Goal: Task Accomplishment & Management: Complete application form

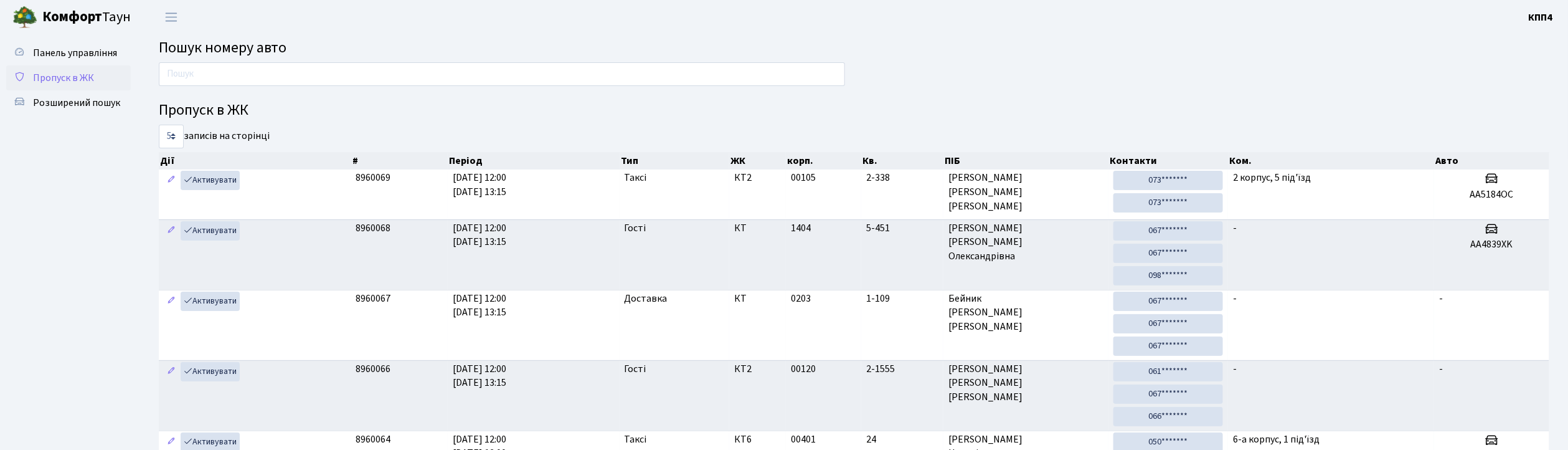
click at [70, 79] on span "Пропуск в ЖК" at bounding box center [63, 78] width 61 height 14
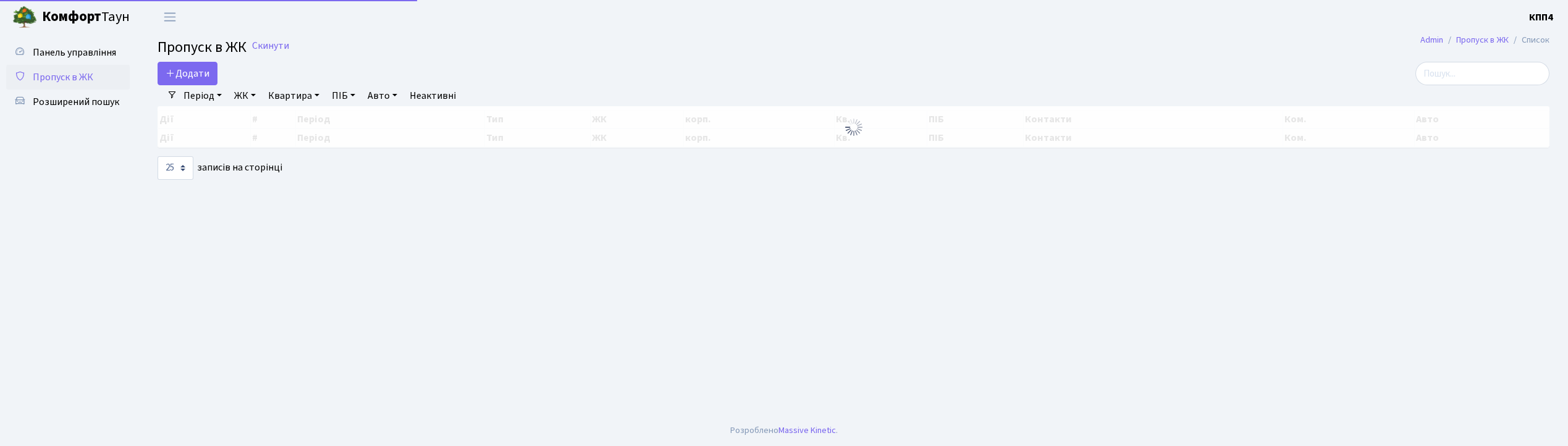
select select "25"
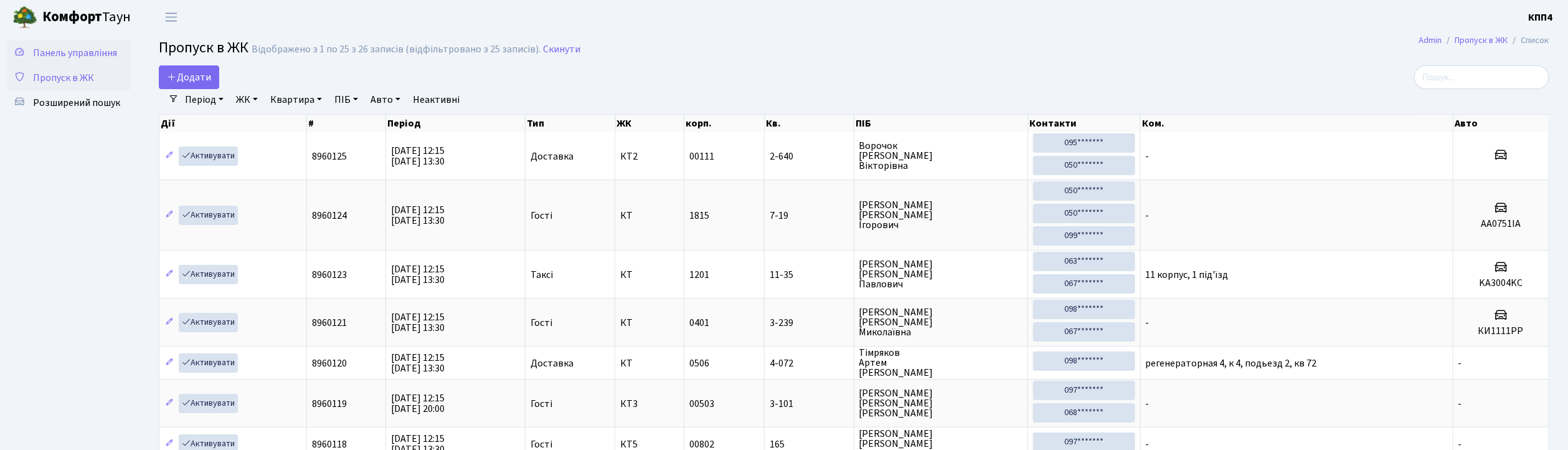
click at [67, 51] on span "Панель управління" at bounding box center [75, 53] width 84 height 14
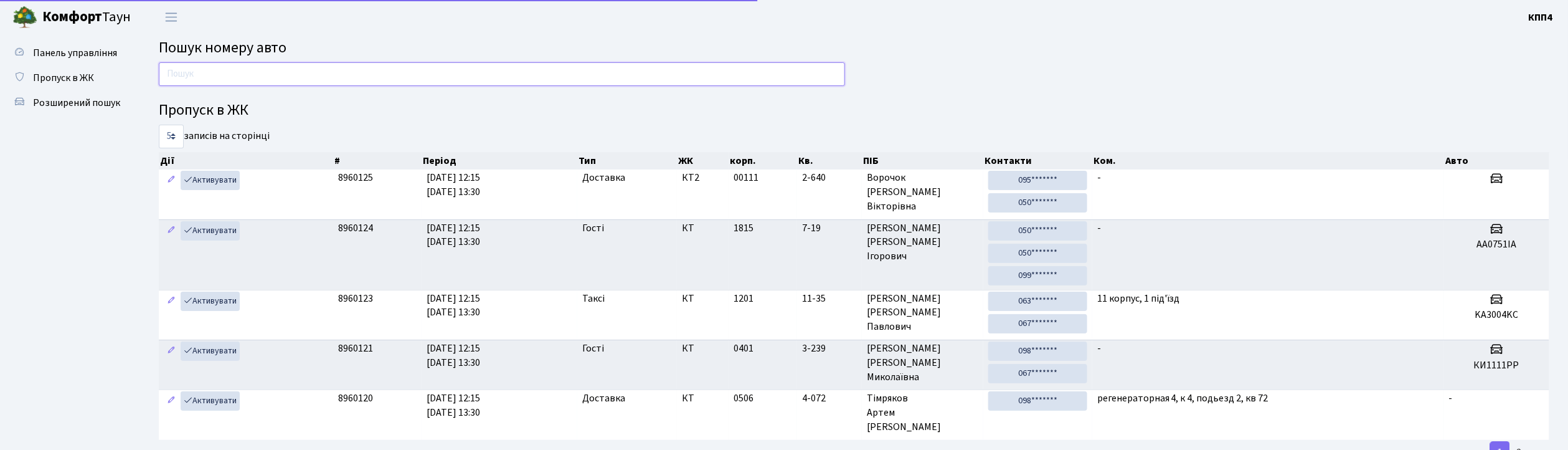
click at [234, 73] on input "text" at bounding box center [502, 74] width 686 height 23
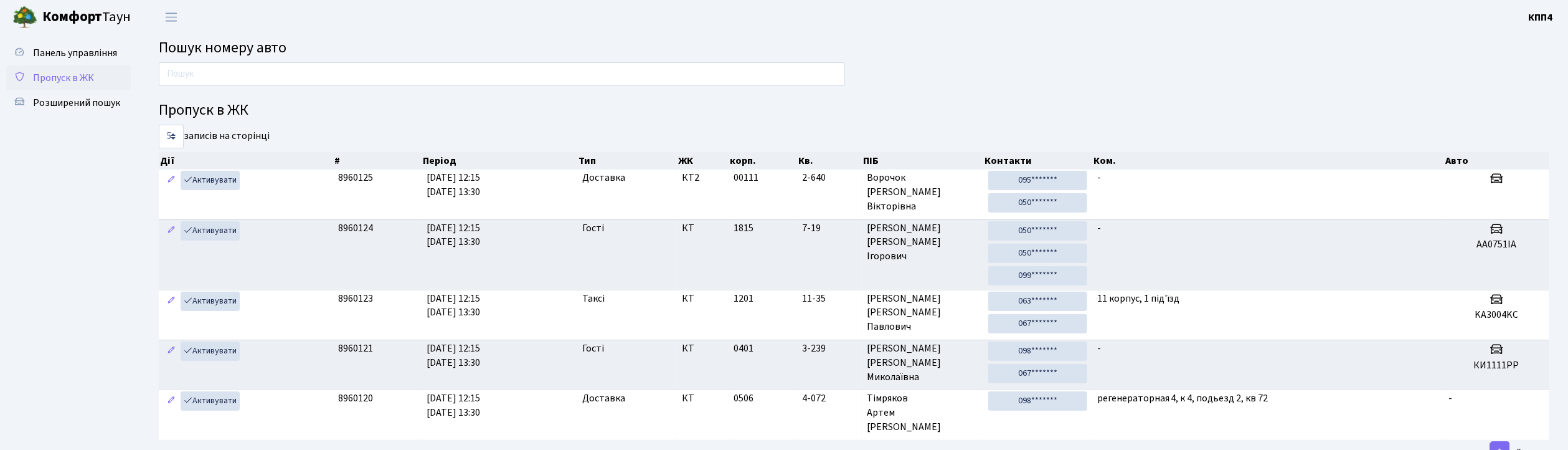
click at [68, 77] on span "Пропуск в ЖК" at bounding box center [63, 78] width 61 height 14
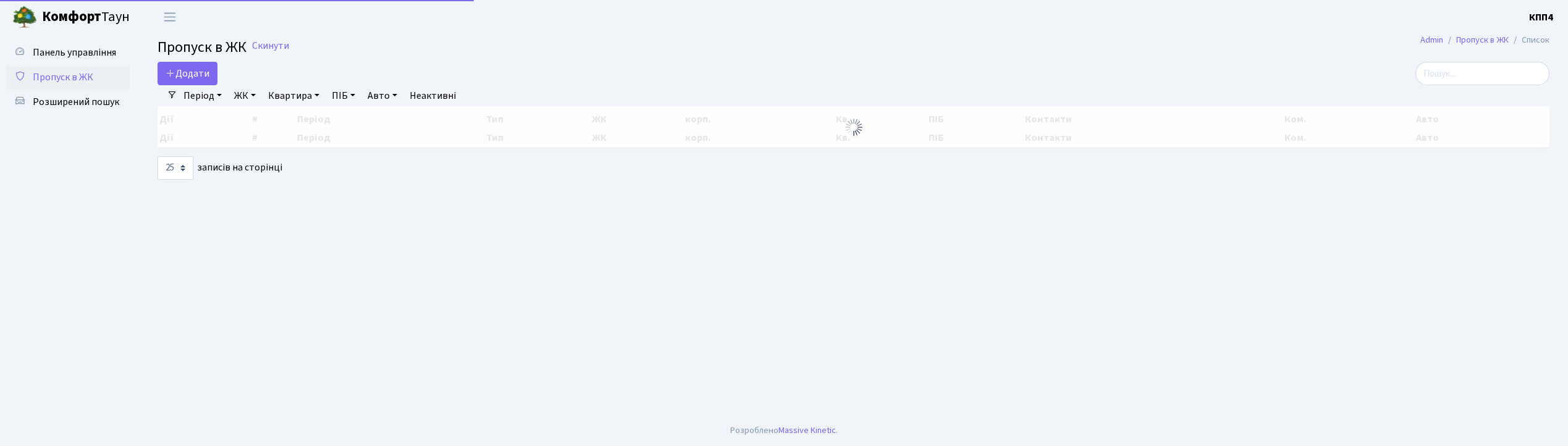
select select "25"
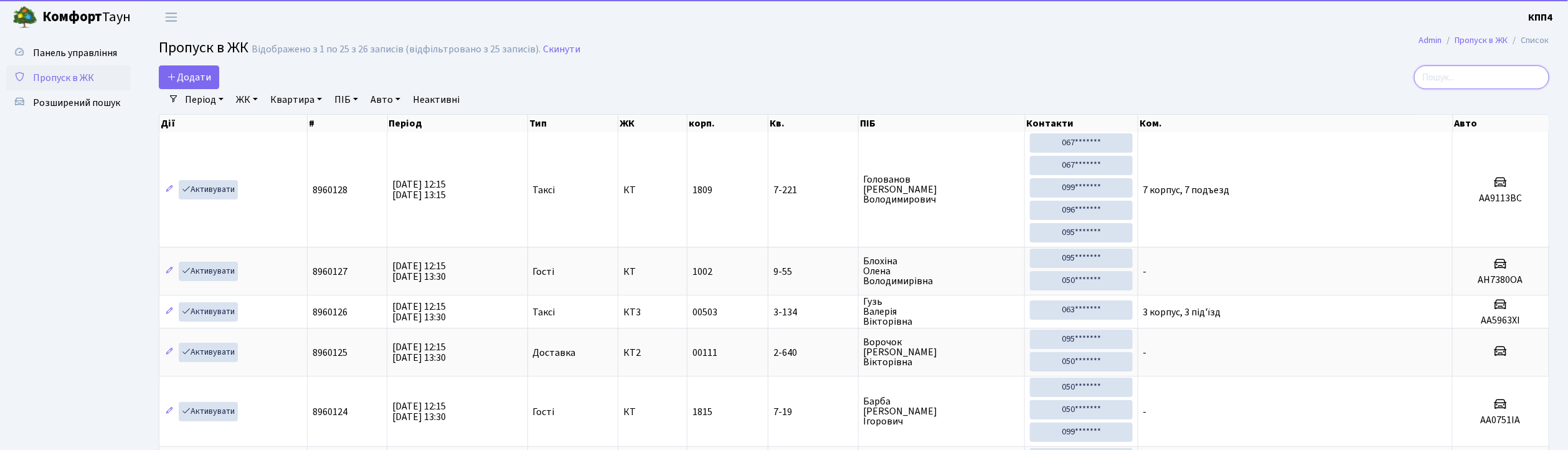
click at [1515, 81] on input "search" at bounding box center [1482, 77] width 135 height 23
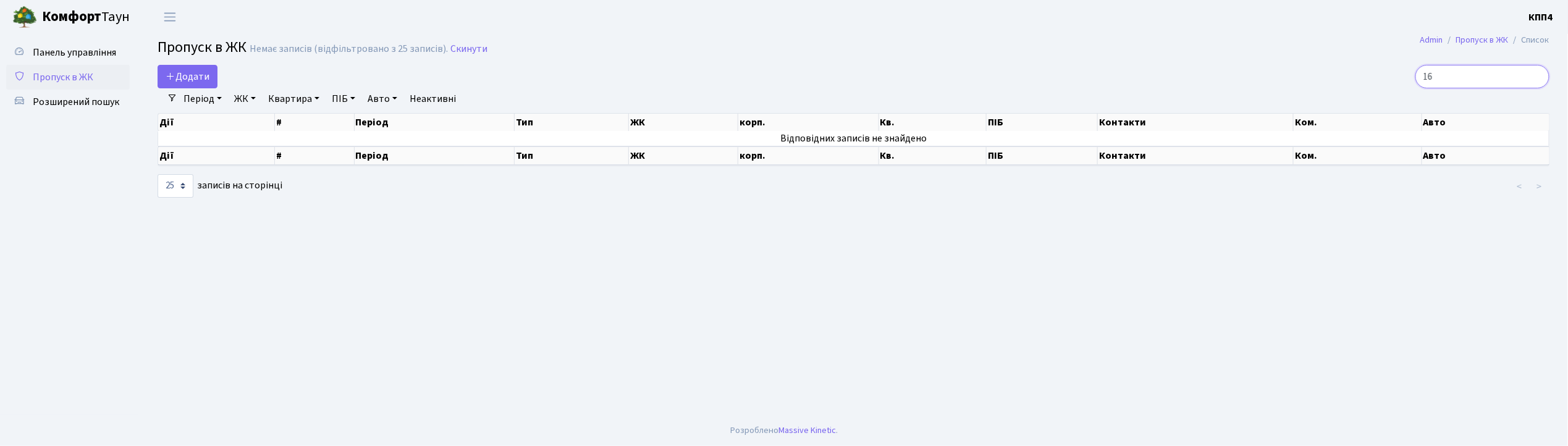
type input "1"
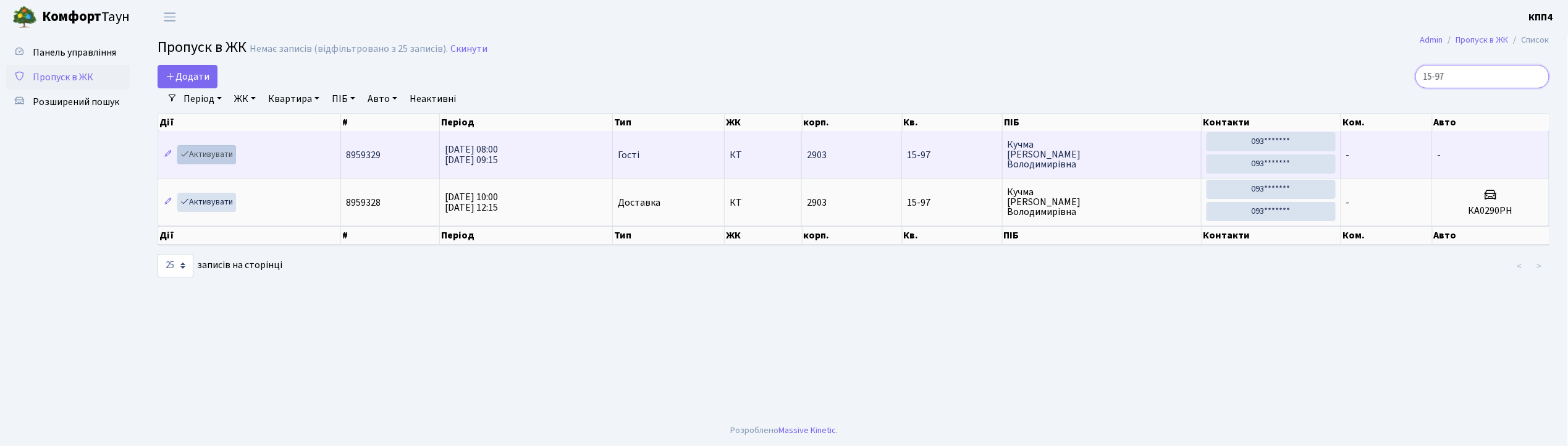
type input "15-97"
click at [201, 153] on link "Активувати" at bounding box center [206, 155] width 59 height 19
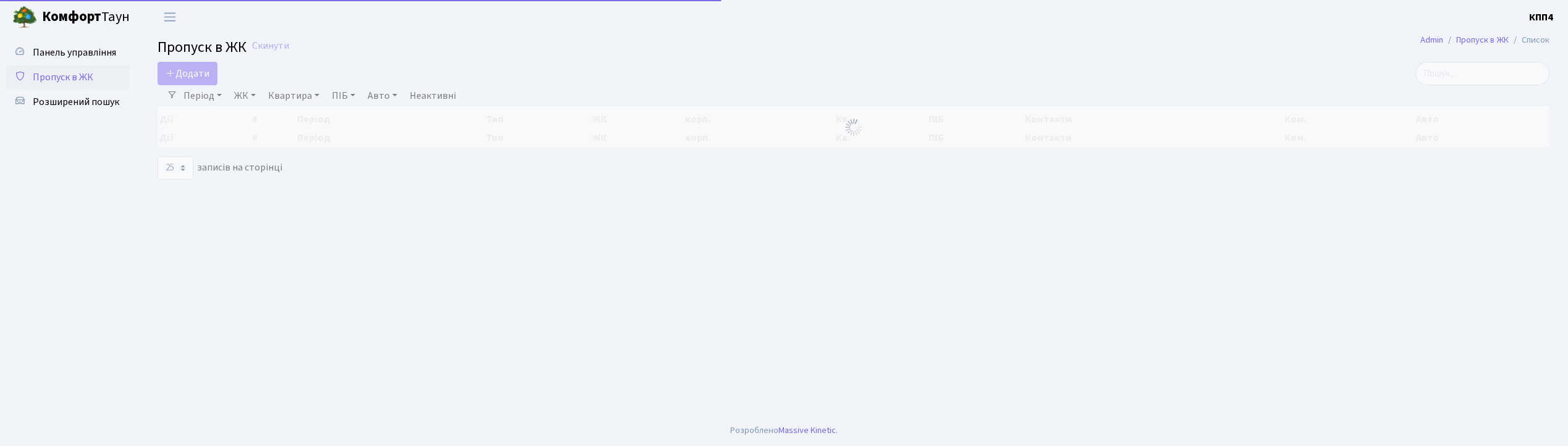
select select "25"
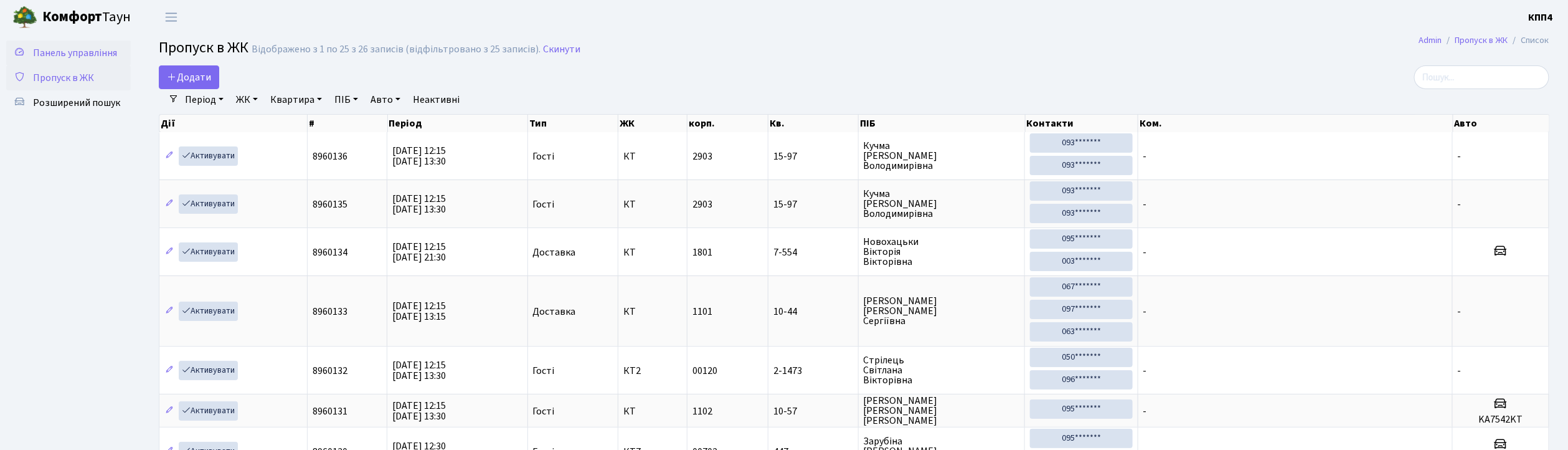
click at [73, 52] on span "Панель управління" at bounding box center [75, 53] width 84 height 14
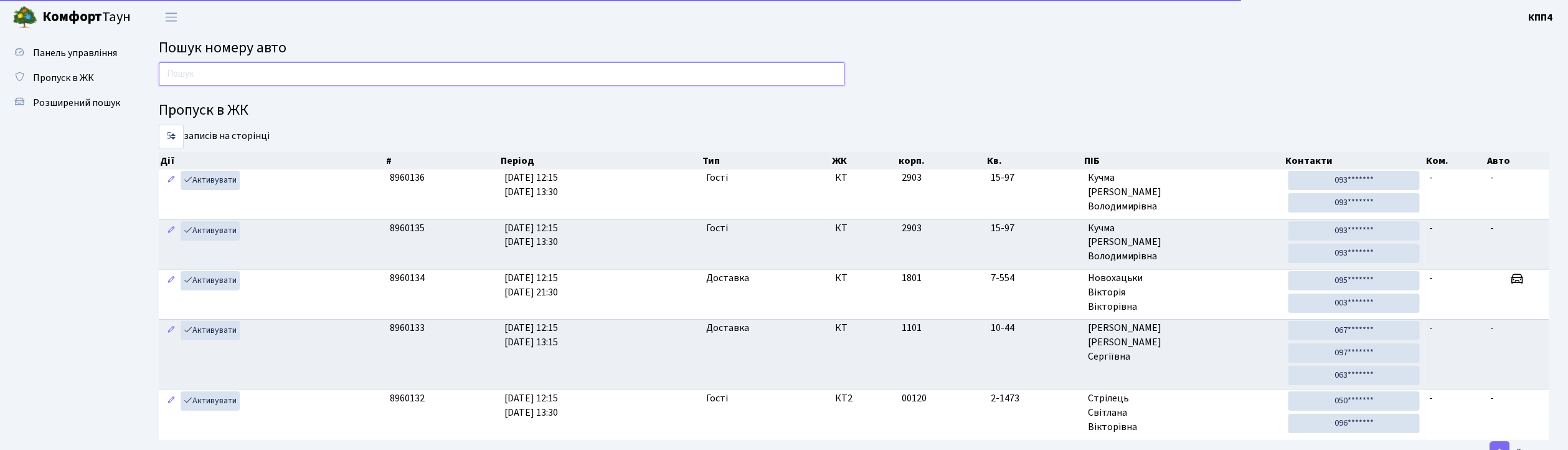
click at [227, 73] on input "text" at bounding box center [502, 74] width 686 height 23
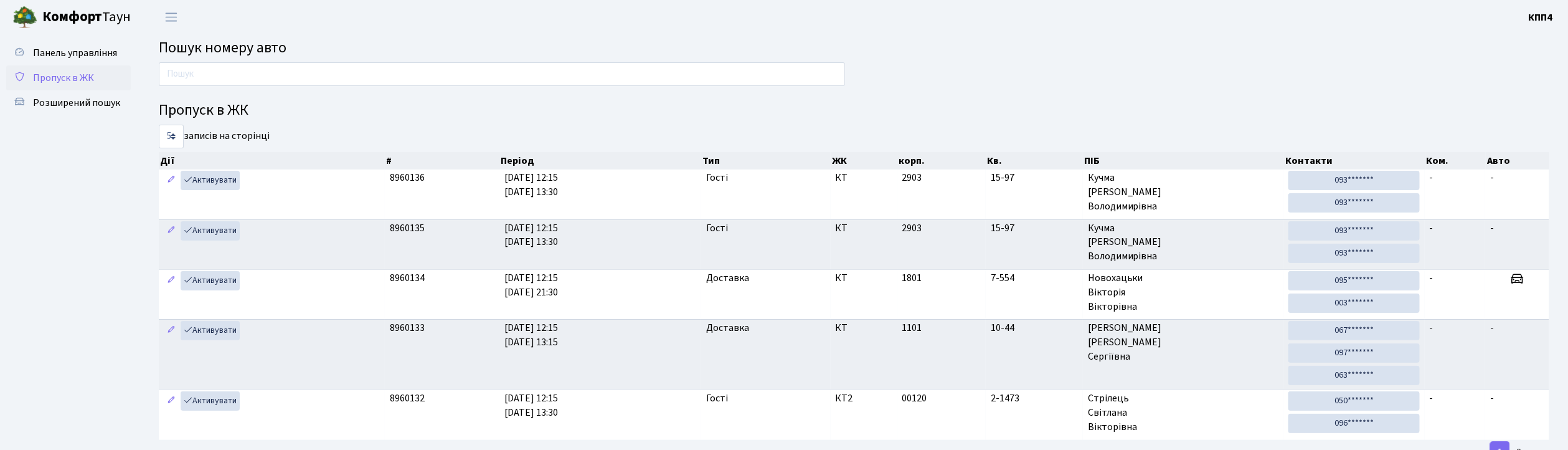
click at [82, 76] on span "Пропуск в ЖК" at bounding box center [63, 78] width 61 height 14
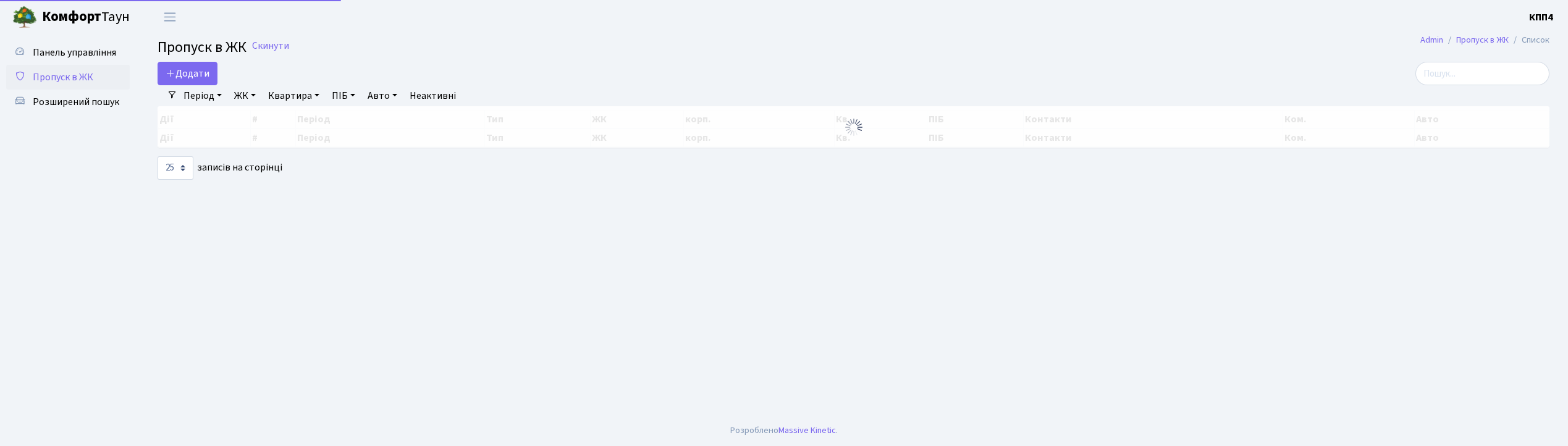
select select "25"
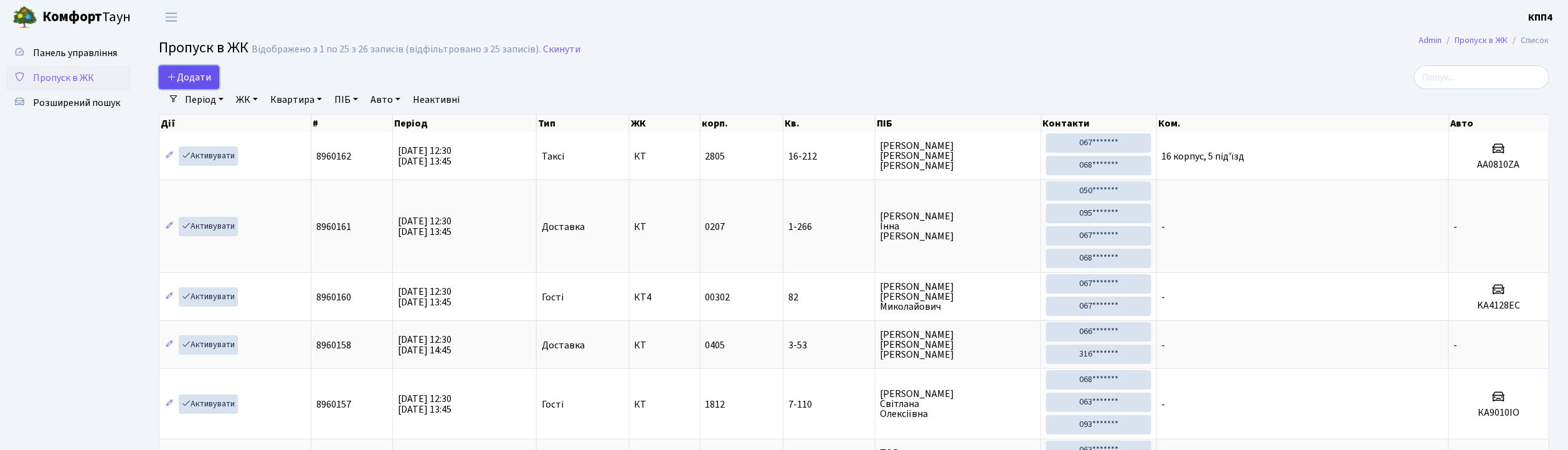
click at [185, 73] on span "Додати" at bounding box center [189, 77] width 44 height 14
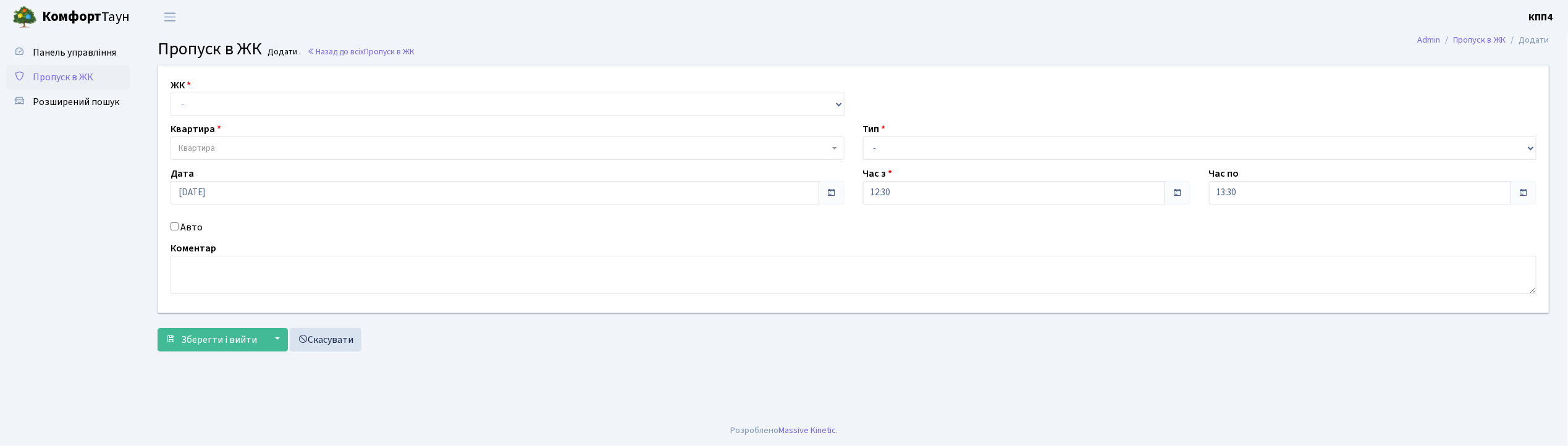
click at [176, 223] on input "Авто" at bounding box center [174, 226] width 8 height 8
checkbox input "true"
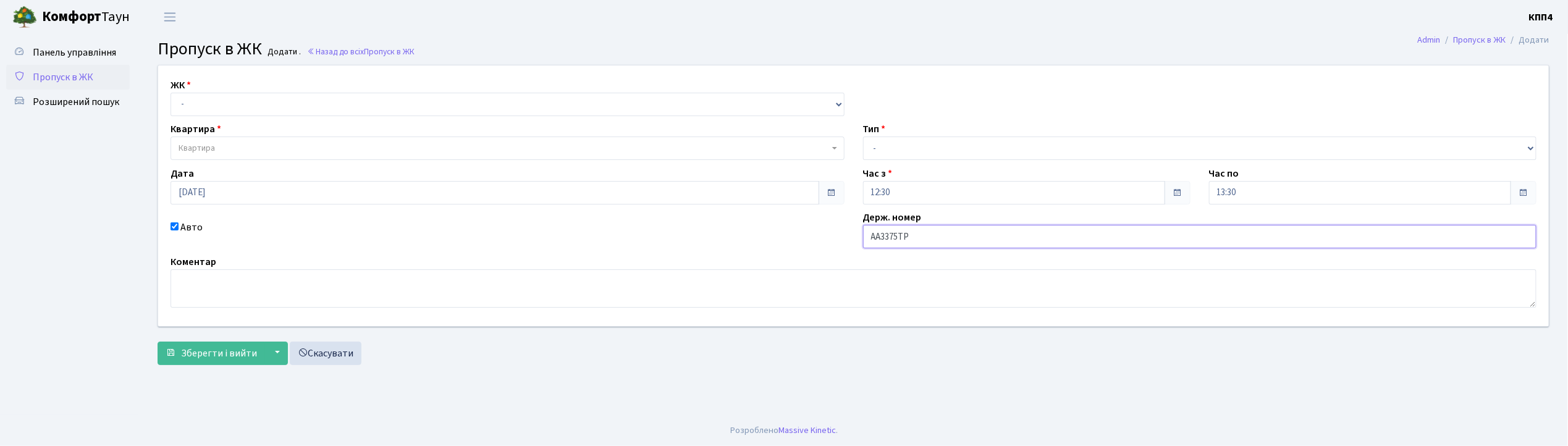
type input "АА3375ТР"
click at [203, 98] on select "- КТ, вул. Регенераторна, 4 КТ2, просп. [STREET_ADDRESS] [STREET_ADDRESS] [PERS…" at bounding box center [507, 104] width 674 height 23
select select "271"
click at [171, 92] on select "- КТ, вул. Регенераторна, 4 КТ2, просп. [STREET_ADDRESS] [STREET_ADDRESS] [PERS…" at bounding box center [507, 104] width 674 height 23
select select
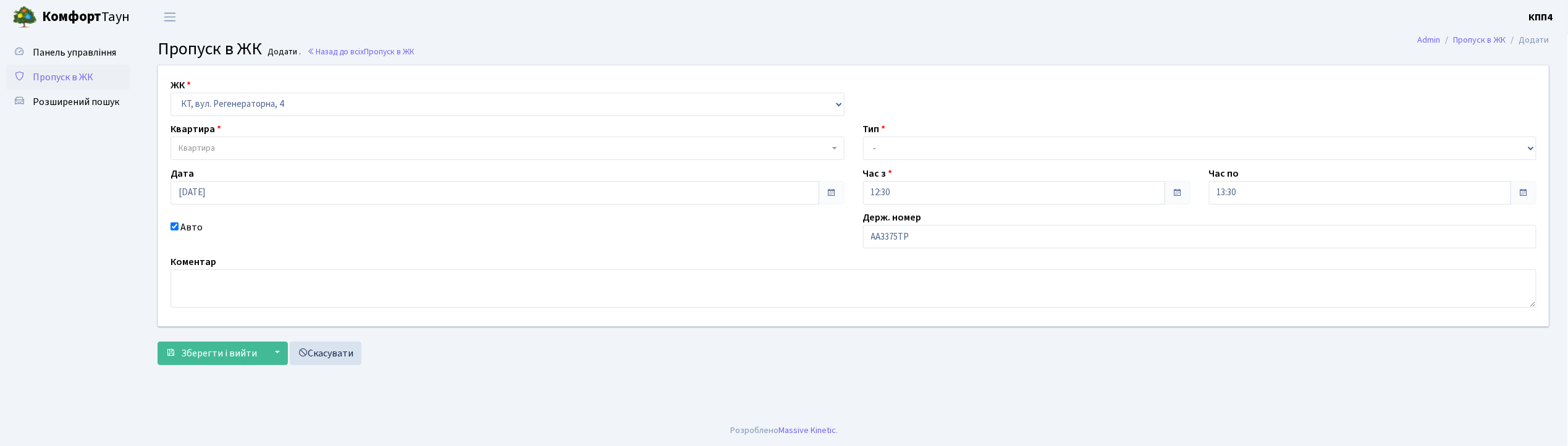
click at [213, 147] on span "Квартира" at bounding box center [197, 148] width 36 height 13
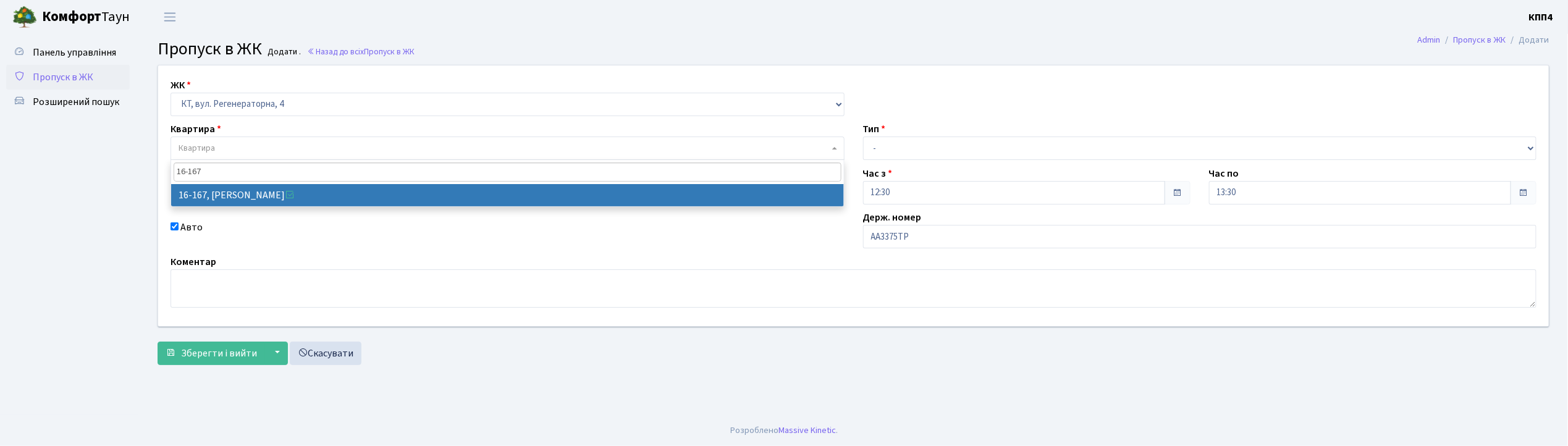
type input "16-167"
select select "8728"
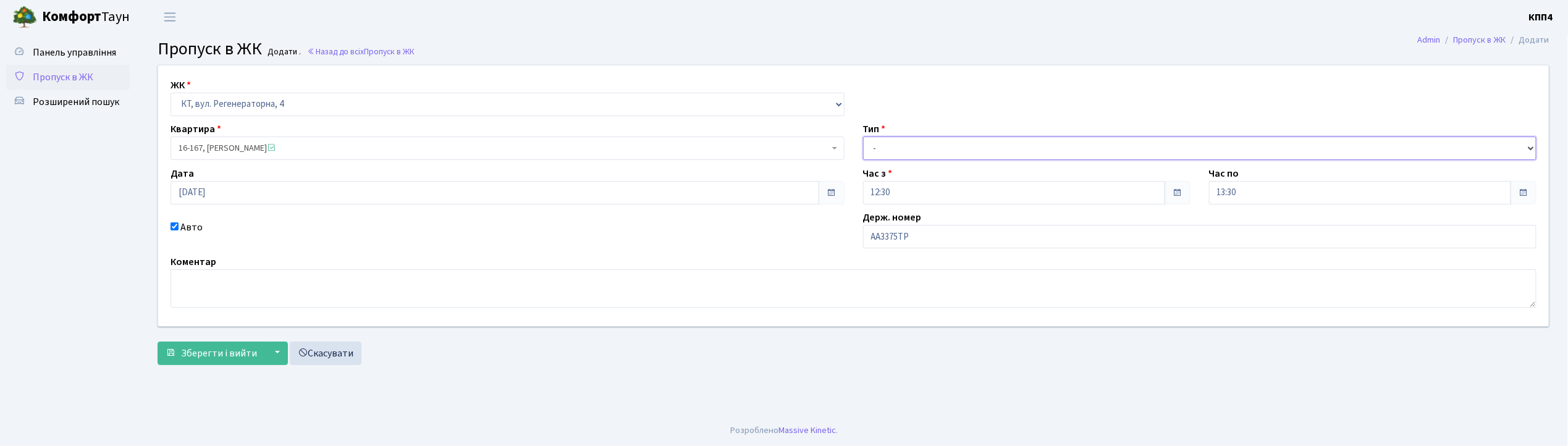
click at [909, 142] on select "- Доставка Таксі Гості Сервіс" at bounding box center [1200, 148] width 674 height 23
select select "2"
click at [863, 137] on select "- Доставка Таксі Гості Сервіс" at bounding box center [1200, 148] width 674 height 23
click at [198, 352] on span "Зберегти і вийти" at bounding box center [219, 354] width 76 height 14
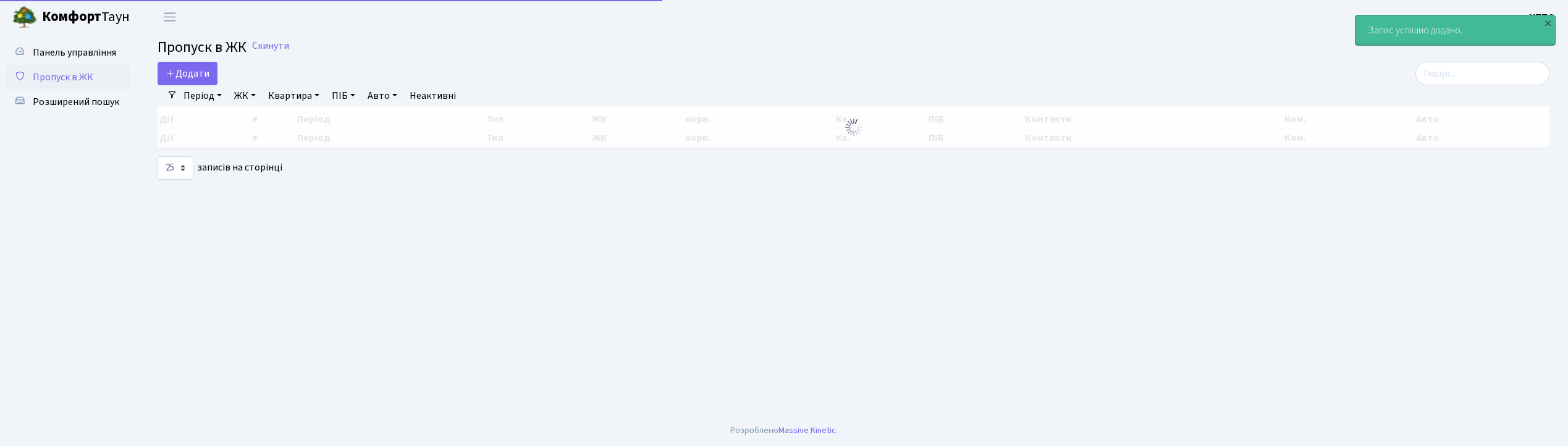
select select "25"
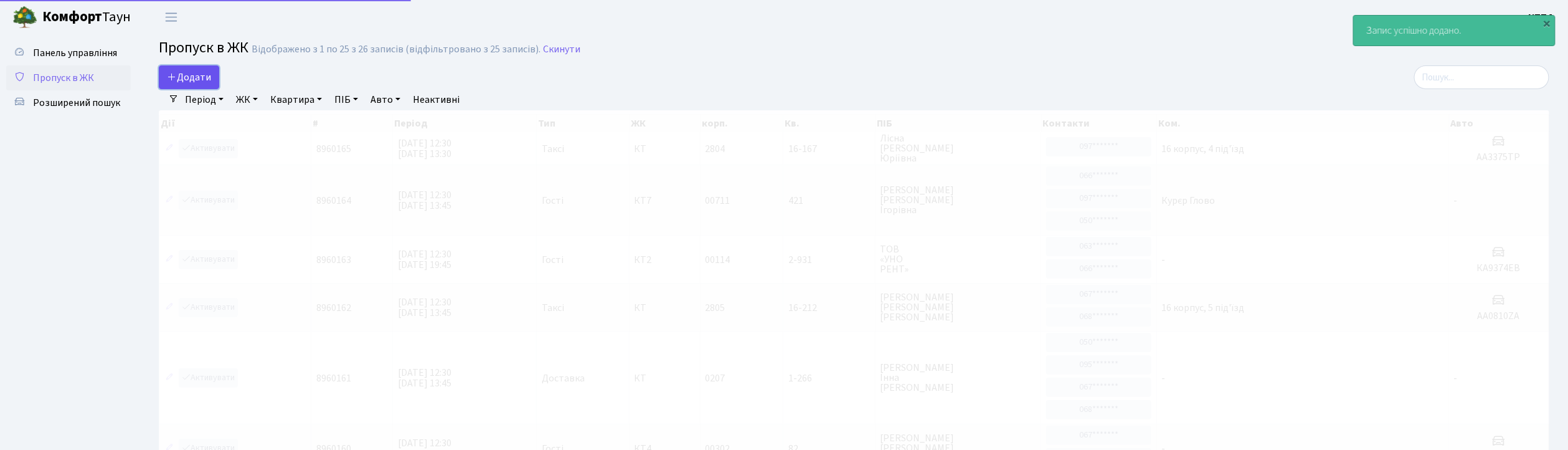
click at [194, 79] on span "Додати" at bounding box center [189, 77] width 44 height 14
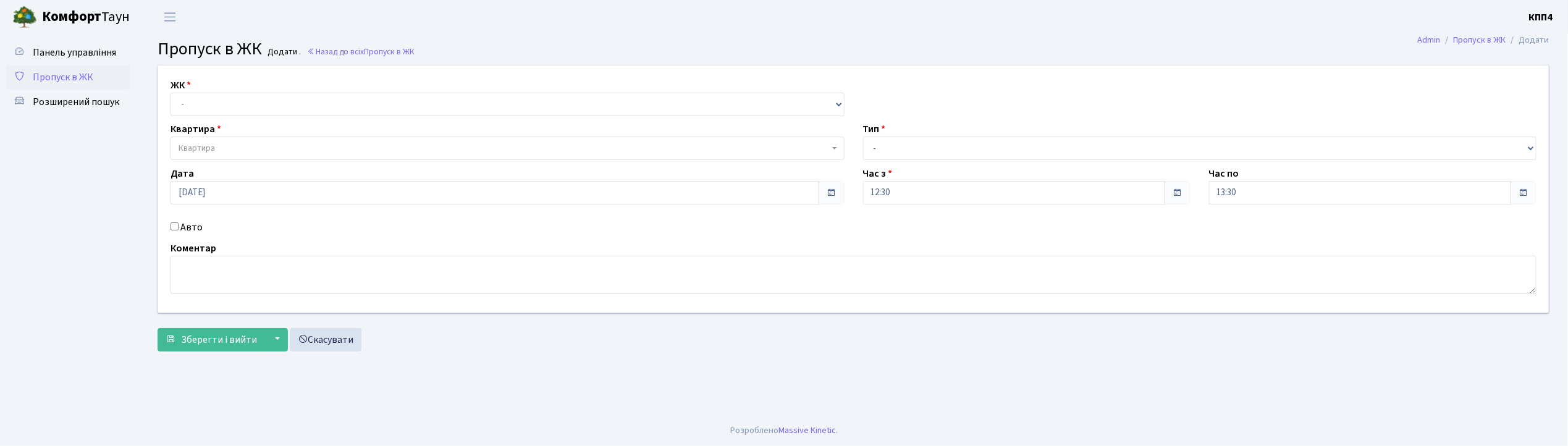
click at [169, 225] on div "Авто" at bounding box center [507, 228] width 693 height 15
click at [171, 223] on input "Авто" at bounding box center [174, 226] width 8 height 8
checkbox input "true"
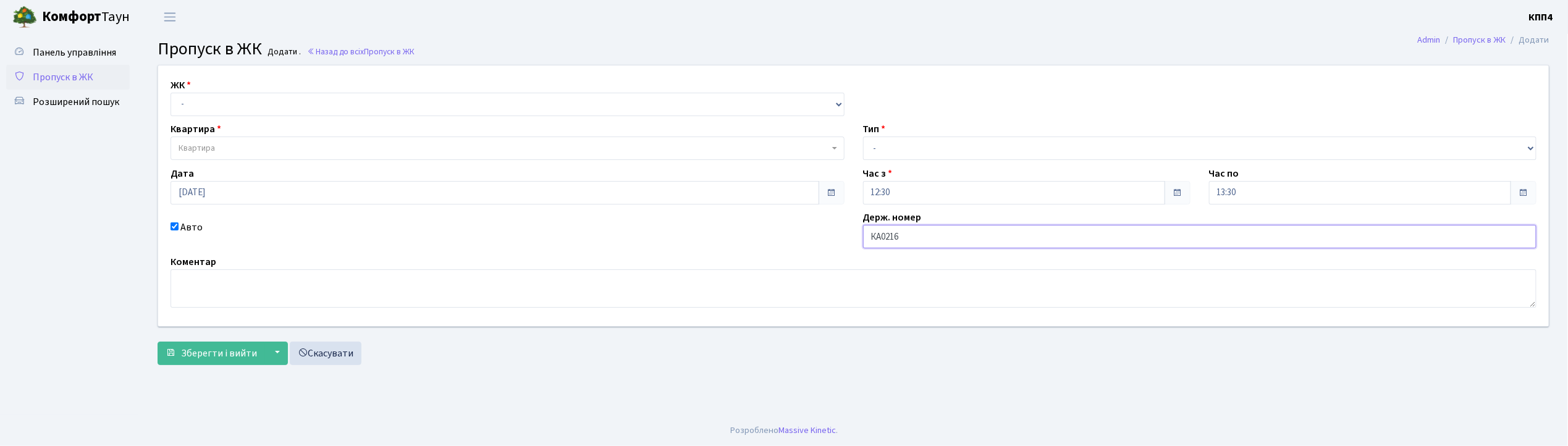
type input "КА0216ЕЕ"
click at [213, 104] on select "- КТ, вул. Регенераторна, 4 КТ2, просп. Соборності, 17 КТ3, вул. Березнева, 16 …" at bounding box center [507, 104] width 674 height 23
select select "271"
click at [171, 92] on select "- КТ, вул. Регенераторна, 4 КТ2, просп. Соборності, 17 КТ3, вул. Березнева, 16 …" at bounding box center [507, 104] width 674 height 23
select select
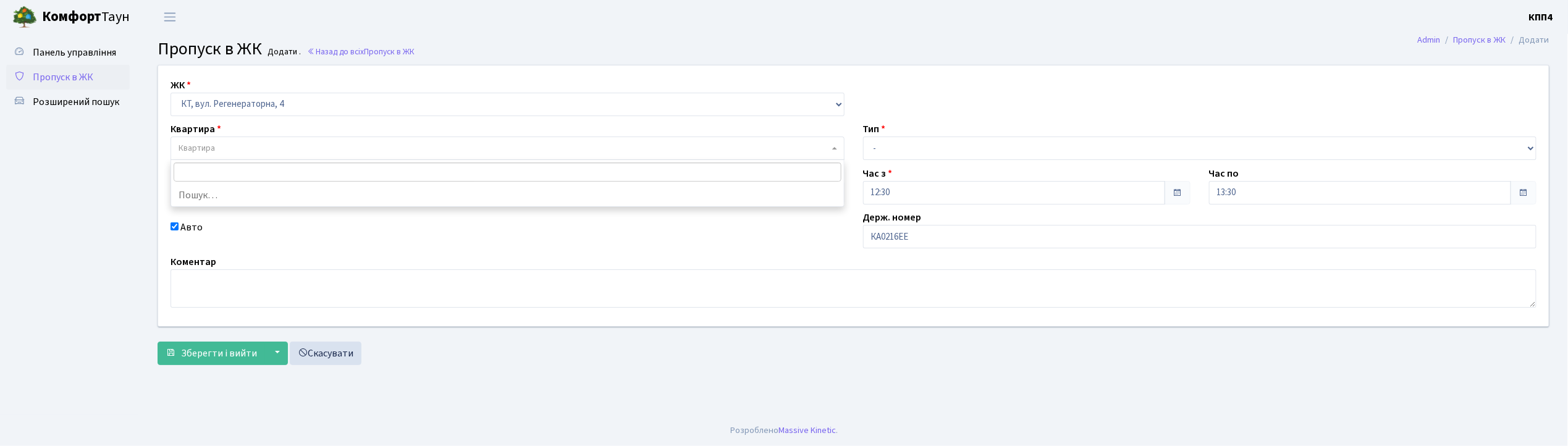
click at [223, 146] on span "Квартира" at bounding box center [504, 148] width 651 height 13
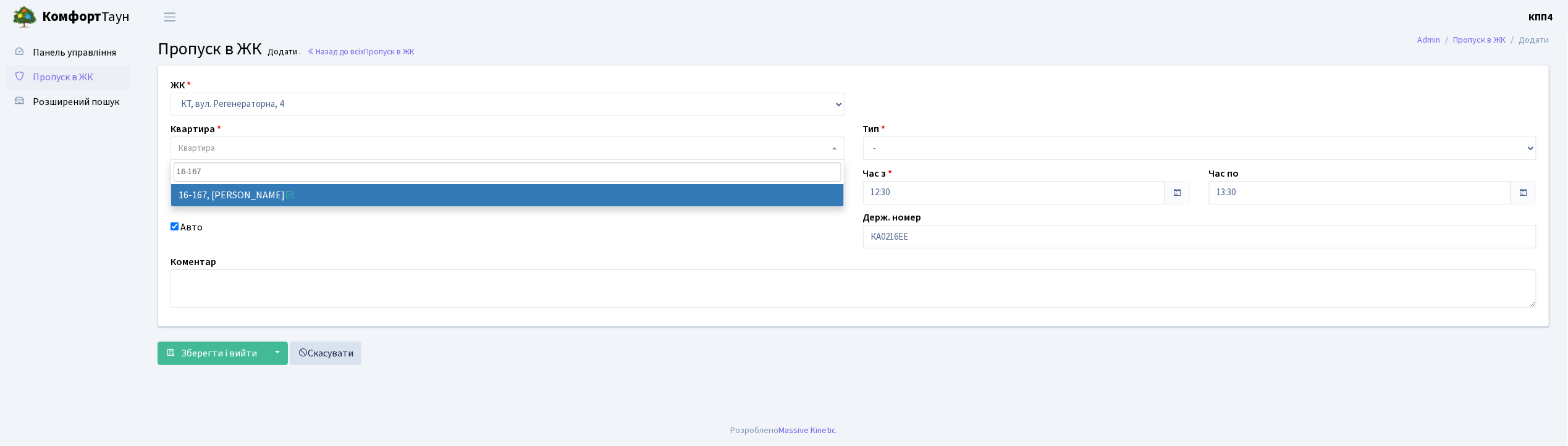
type input "16-167"
select select "8728"
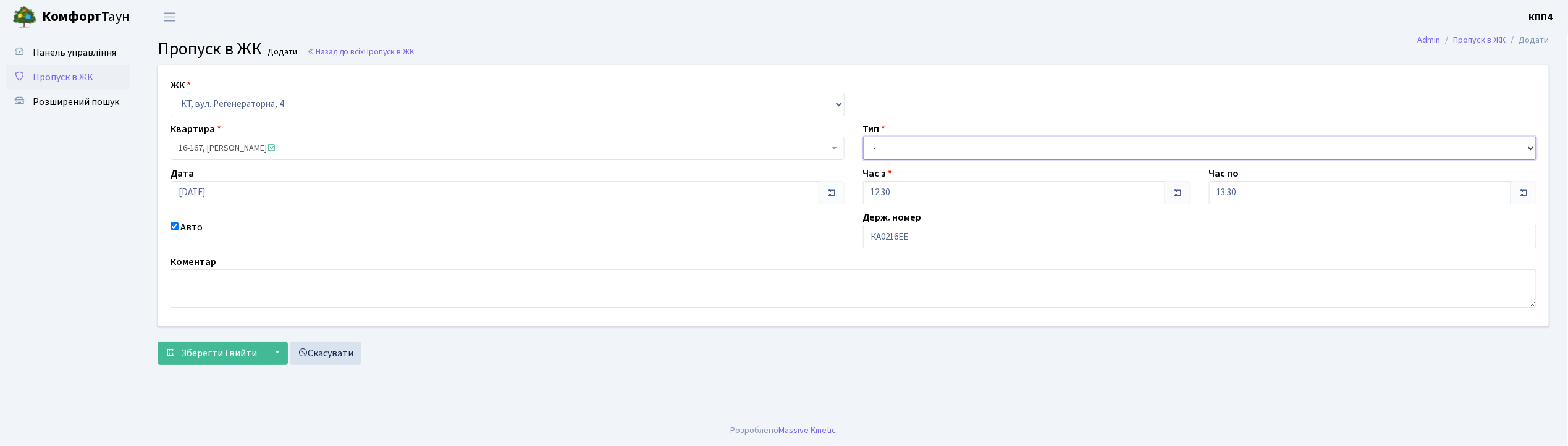
click at [935, 151] on select "- Доставка Таксі Гості Сервіс" at bounding box center [1200, 148] width 674 height 23
select select "2"
click at [863, 137] on select "- Доставка Таксі Гості Сервіс" at bounding box center [1200, 148] width 674 height 23
click at [214, 352] on span "Зберегти і вийти" at bounding box center [219, 354] width 76 height 14
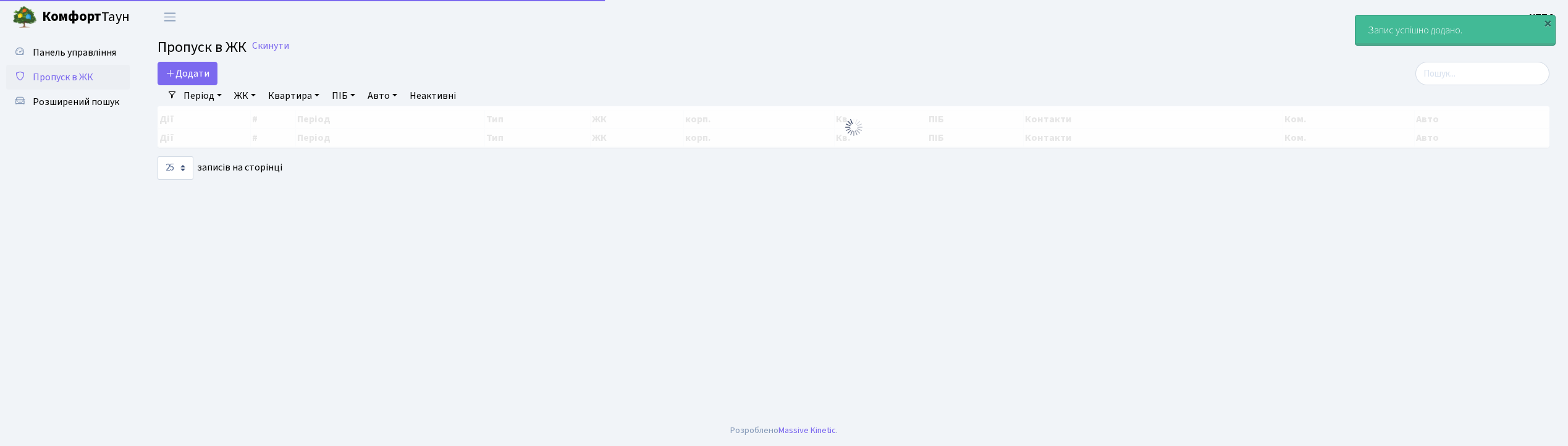
select select "25"
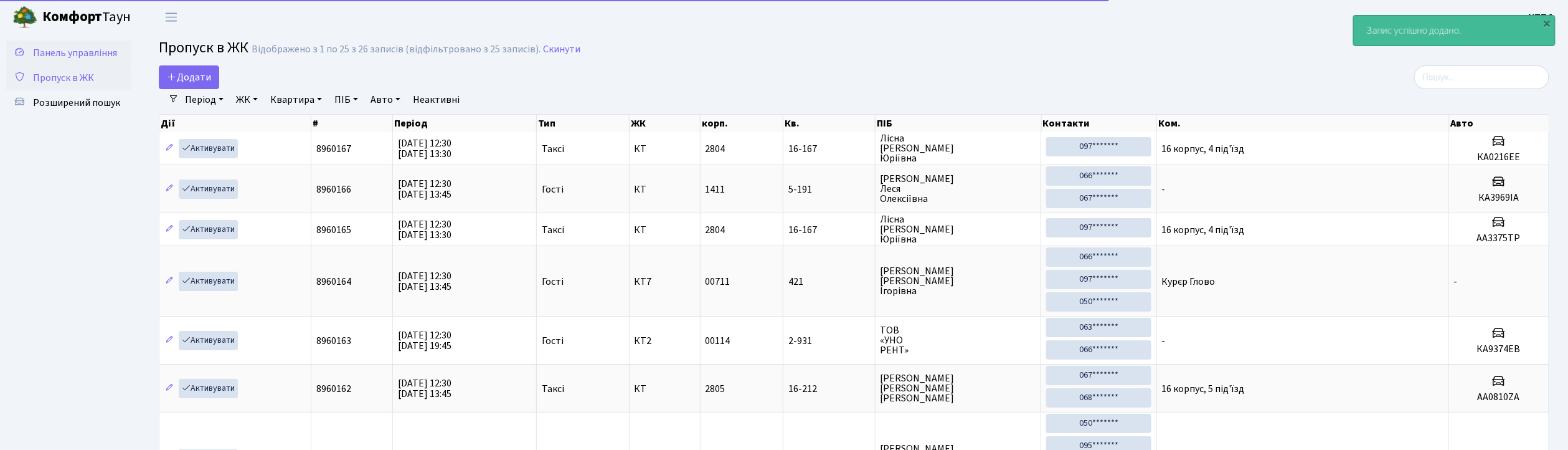
click at [71, 46] on span "Панель управління" at bounding box center [75, 53] width 84 height 14
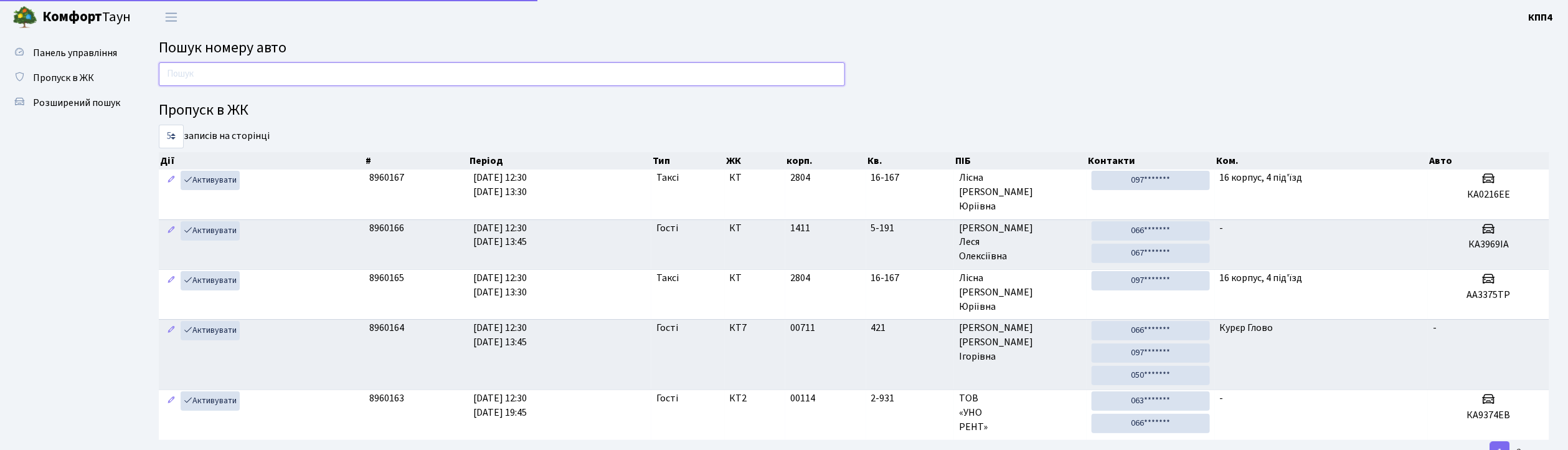
drag, startPoint x: 0, startPoint y: 0, endPoint x: 213, endPoint y: 80, distance: 227.5
click at [213, 80] on input "text" at bounding box center [502, 74] width 686 height 23
click at [91, 76] on span "Пропуск в ЖК" at bounding box center [63, 78] width 61 height 14
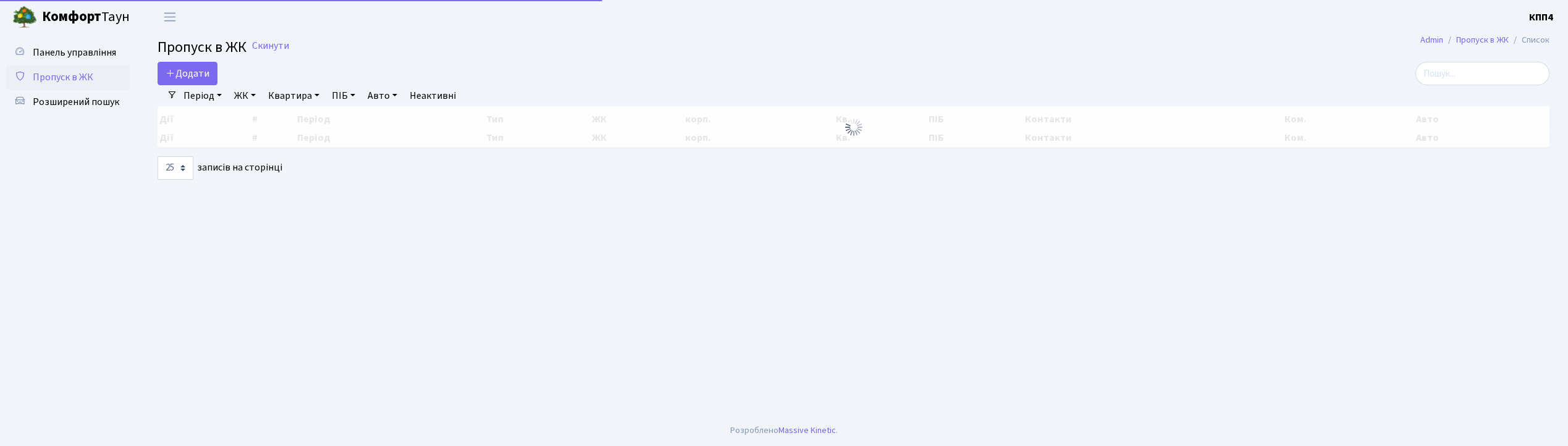
select select "25"
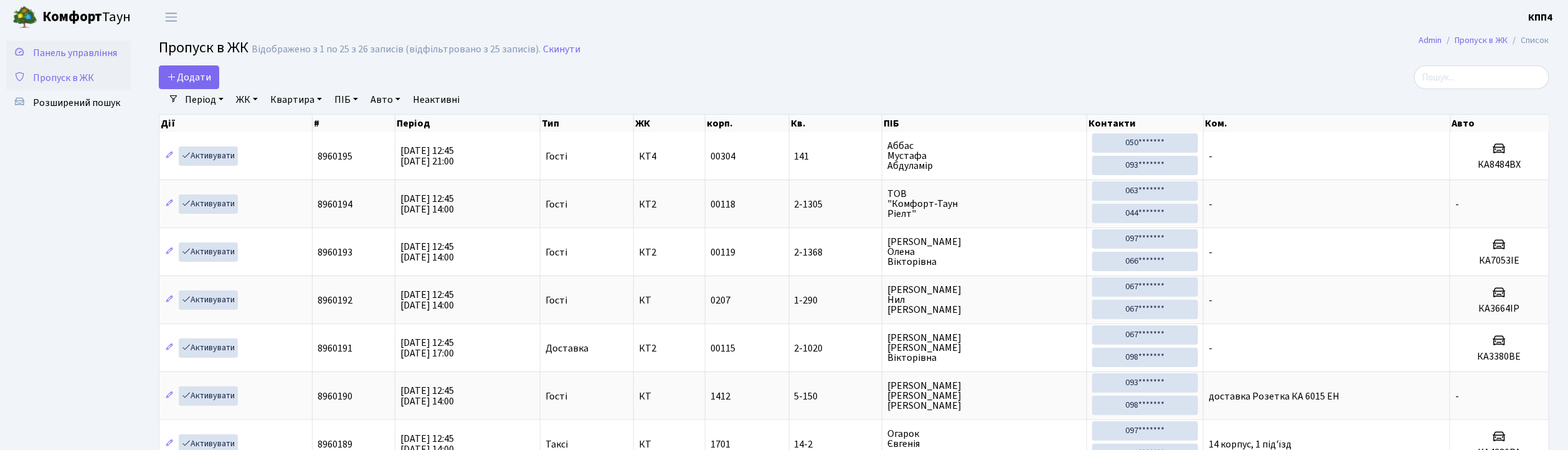
click at [103, 51] on span "Панель управління" at bounding box center [75, 53] width 84 height 14
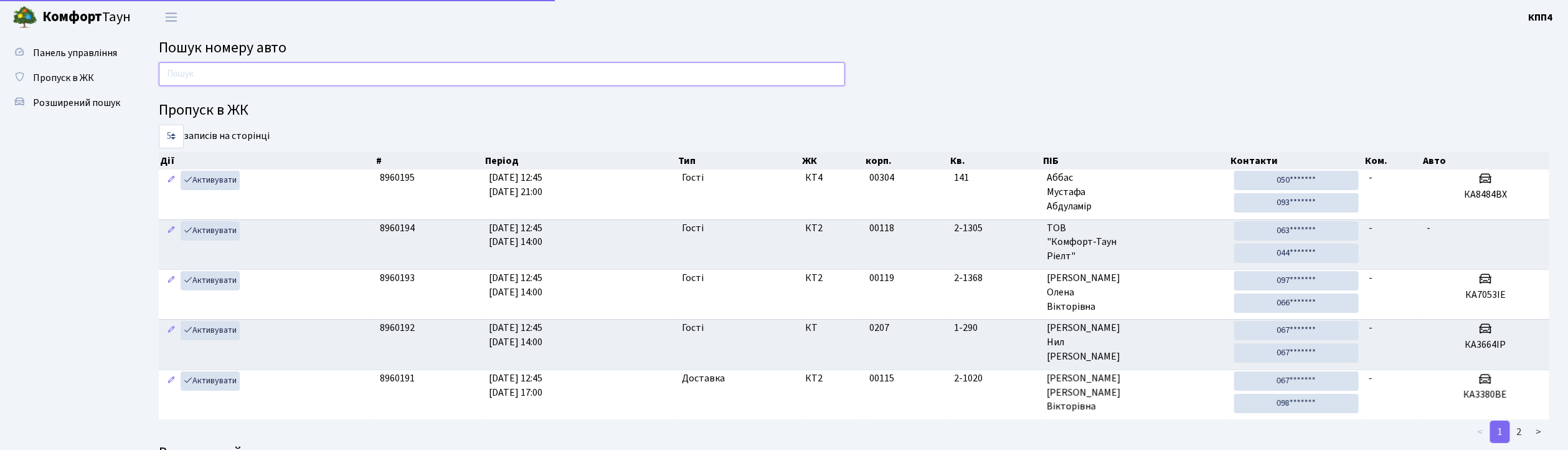
drag, startPoint x: 0, startPoint y: 0, endPoint x: 230, endPoint y: 74, distance: 241.6
click at [230, 74] on input "text" at bounding box center [502, 74] width 686 height 23
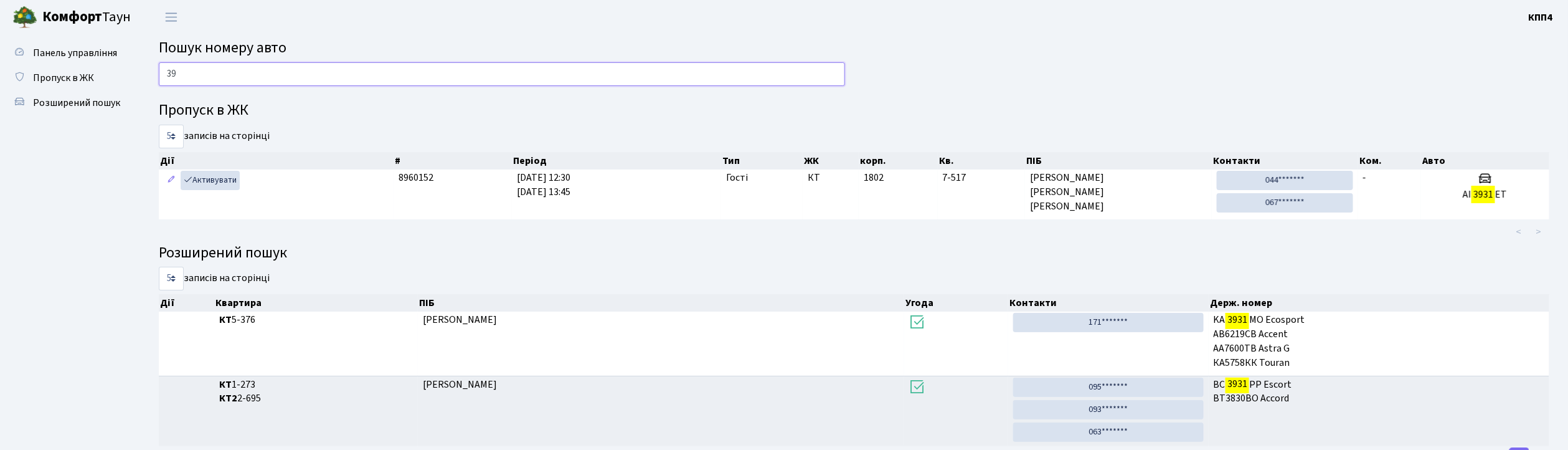
type input "3"
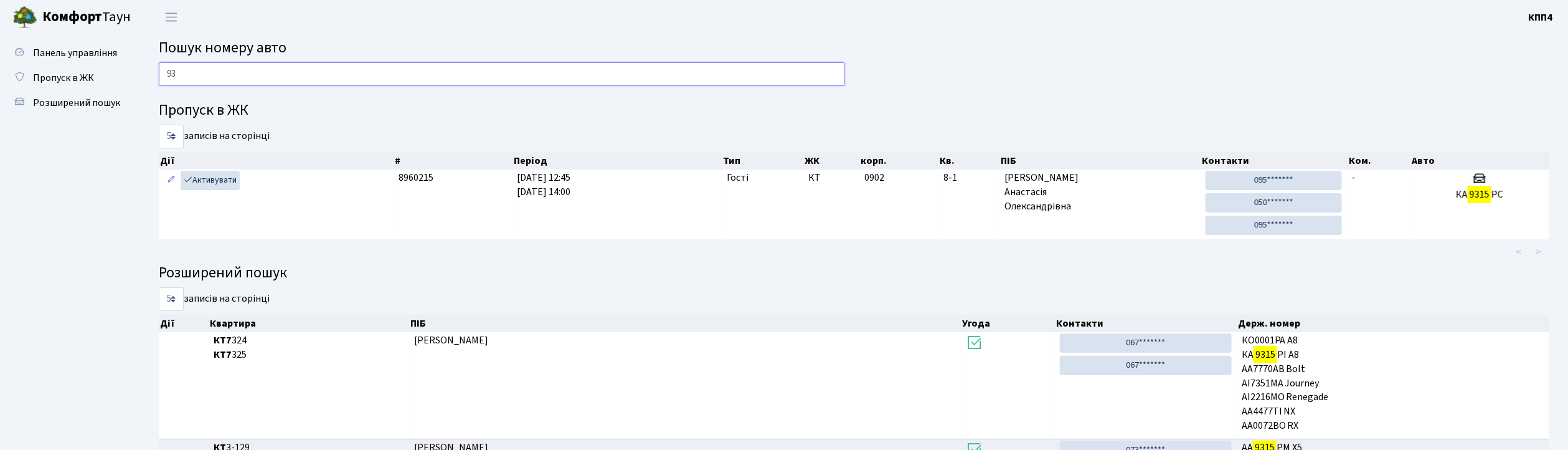
type input "9"
